Goal: Find specific page/section: Find specific page/section

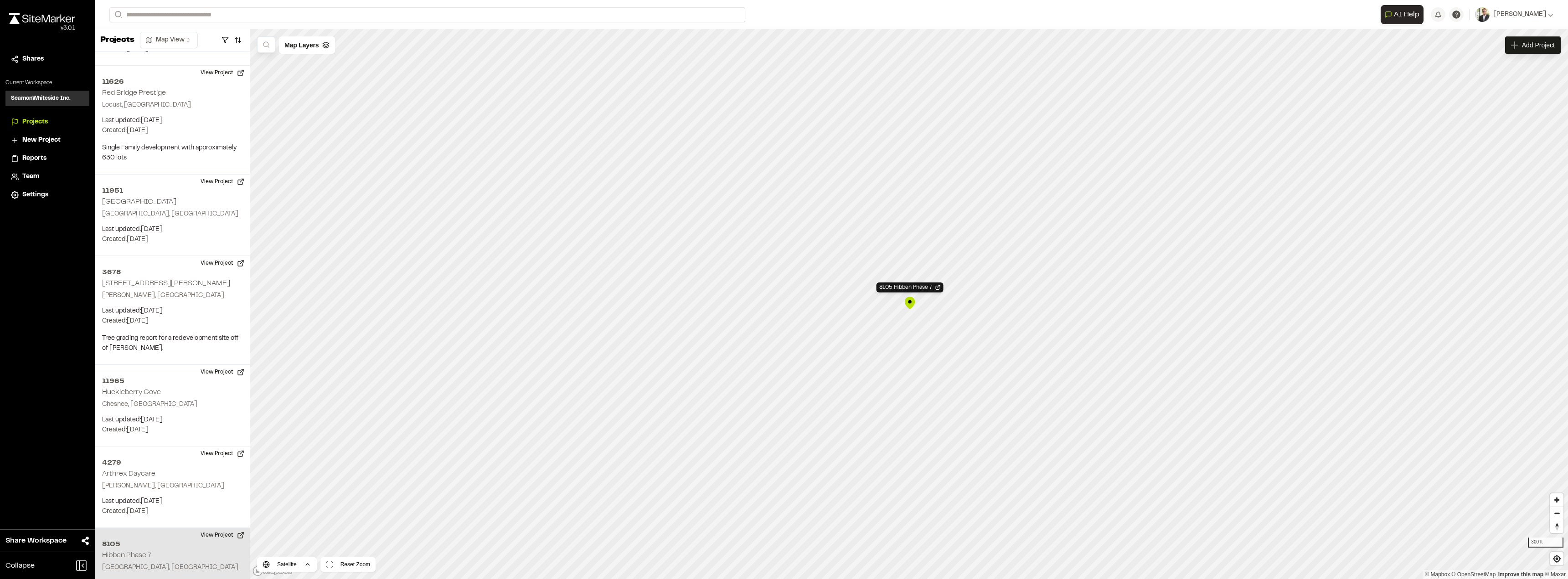
scroll to position [27554, 0]
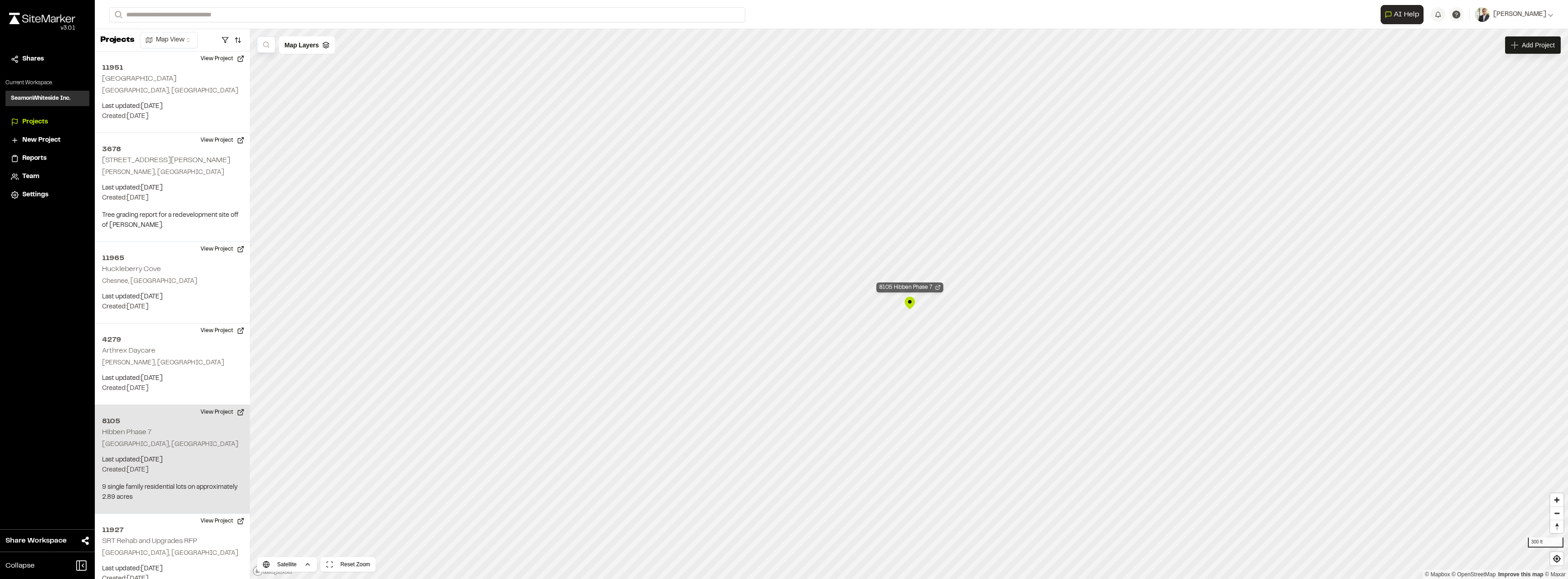
click at [910, 286] on div "8105 Hibben Phase 7" at bounding box center [910, 287] width 67 height 10
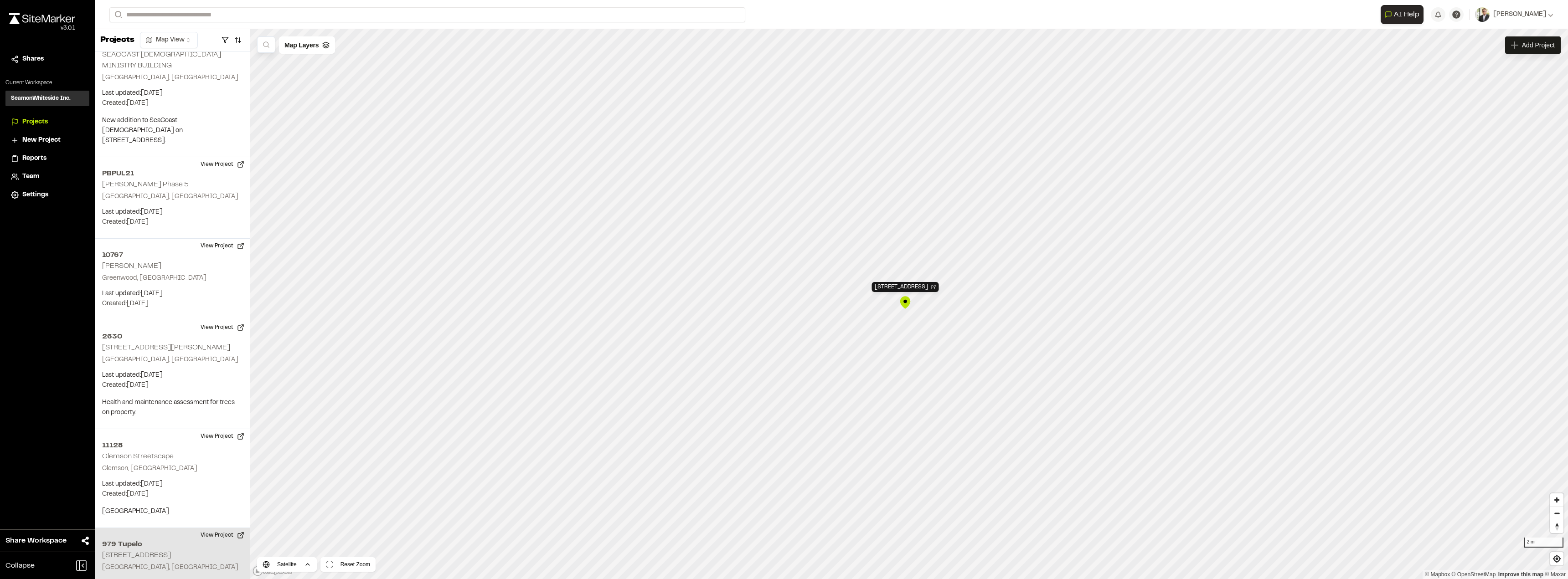
scroll to position [33740, 0]
click at [919, 289] on div "979 Tupelo 979 Tupelo Bay Drive" at bounding box center [909, 289] width 67 height 10
